Goal: Navigation & Orientation: Find specific page/section

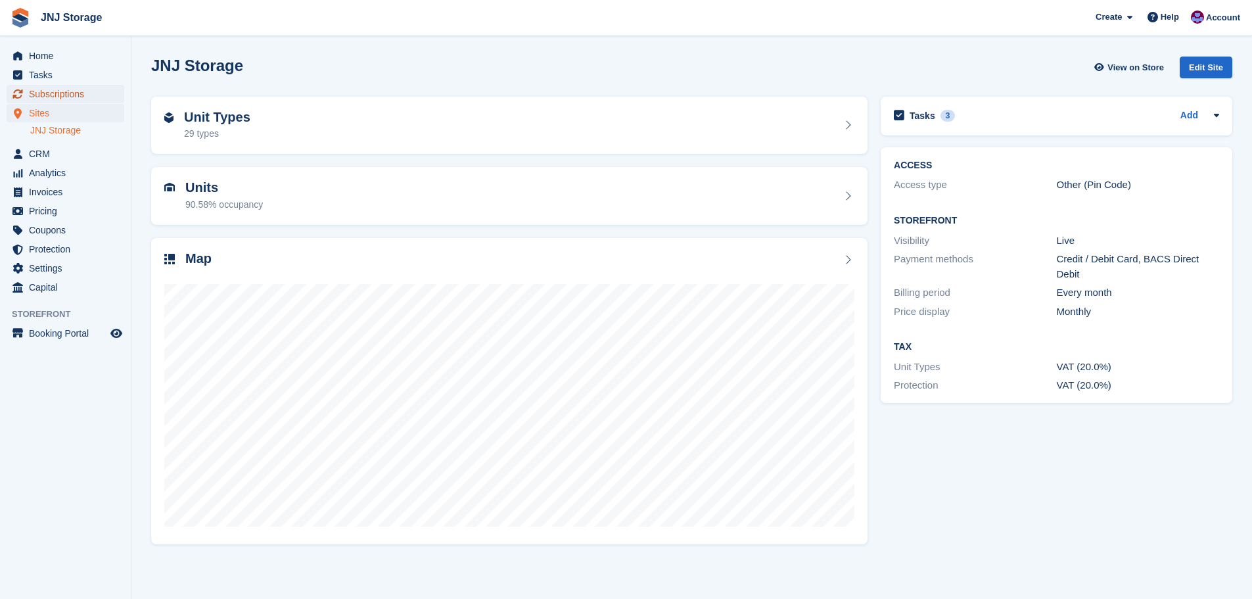
click at [59, 95] on span "Subscriptions" at bounding box center [68, 94] width 79 height 18
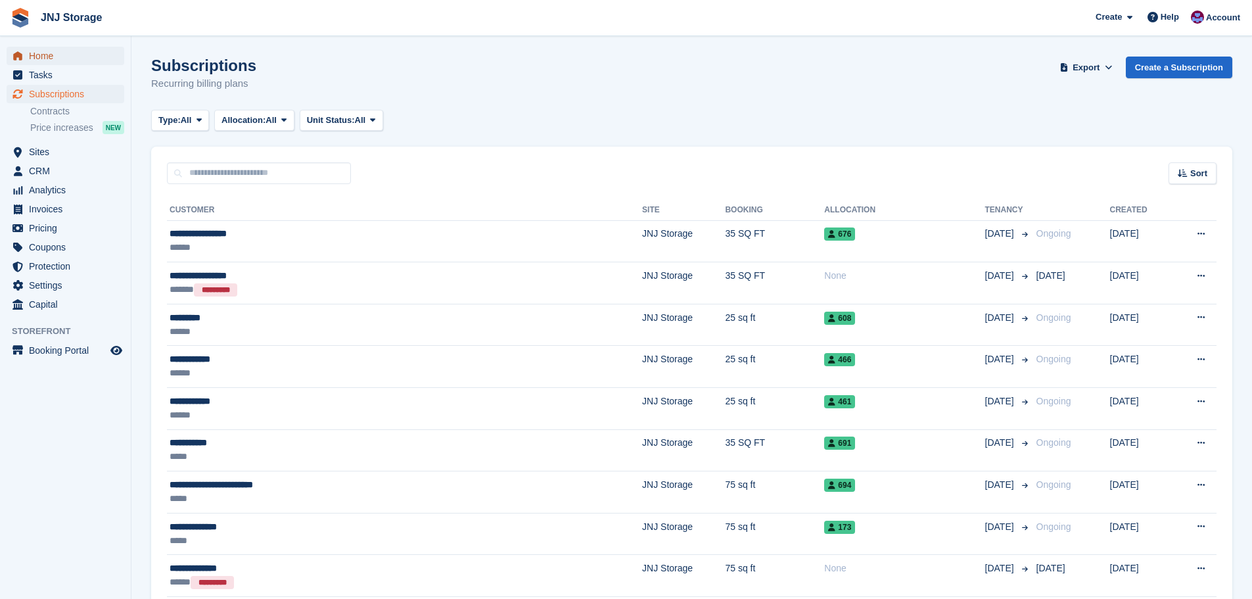
click at [41, 57] on span "Home" at bounding box center [68, 56] width 79 height 18
